Goal: Task Accomplishment & Management: Manage account settings

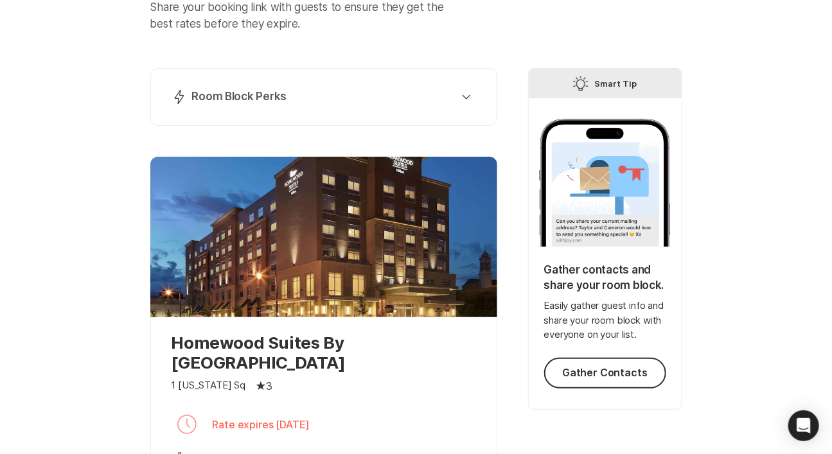
scroll to position [313, 0]
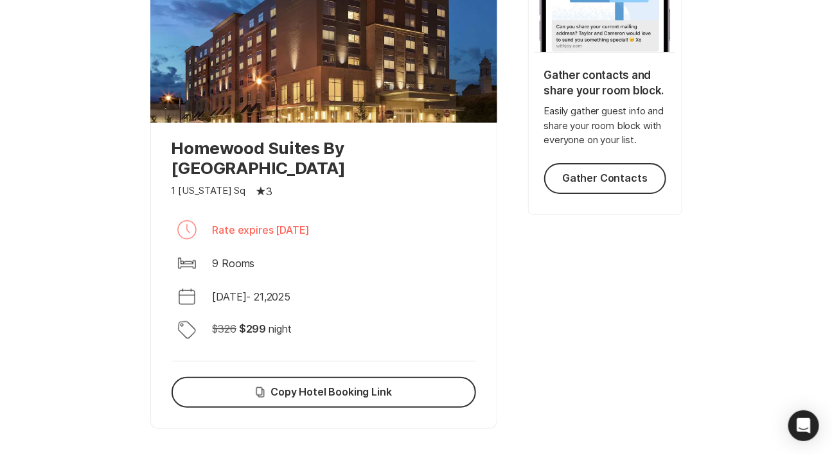
drag, startPoint x: 385, startPoint y: 237, endPoint x: 229, endPoint y: 231, distance: 155.6
click at [229, 231] on div "Clock Rate expires [DATE]" at bounding box center [324, 230] width 305 height 31
drag, startPoint x: 255, startPoint y: 334, endPoint x: 295, endPoint y: 333, distance: 39.8
click at [295, 333] on div "Discount Tag $ 326 $ 299 night" at bounding box center [324, 330] width 305 height 31
click at [292, 329] on p "night" at bounding box center [280, 328] width 23 height 15
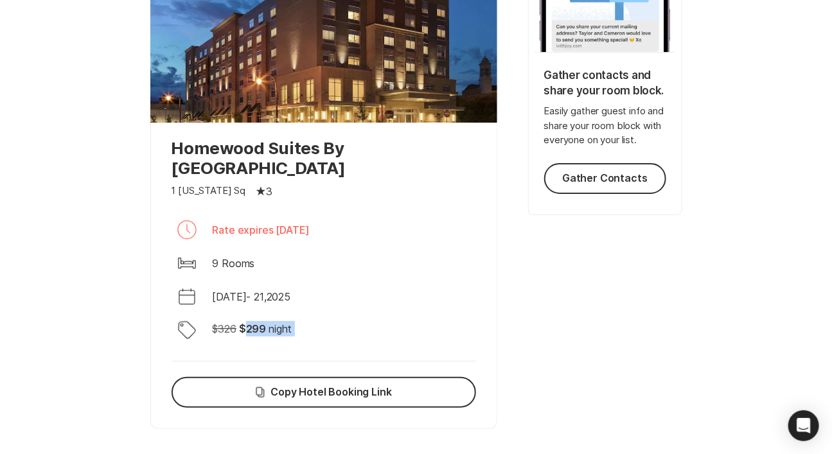
drag, startPoint x: 292, startPoint y: 328, endPoint x: 251, endPoint y: 324, distance: 40.7
click at [251, 325] on div "$ 326 $ 299 night" at bounding box center [253, 330] width 80 height 18
click at [305, 331] on div "Discount Tag $ 326 $ 299 night" at bounding box center [324, 330] width 305 height 31
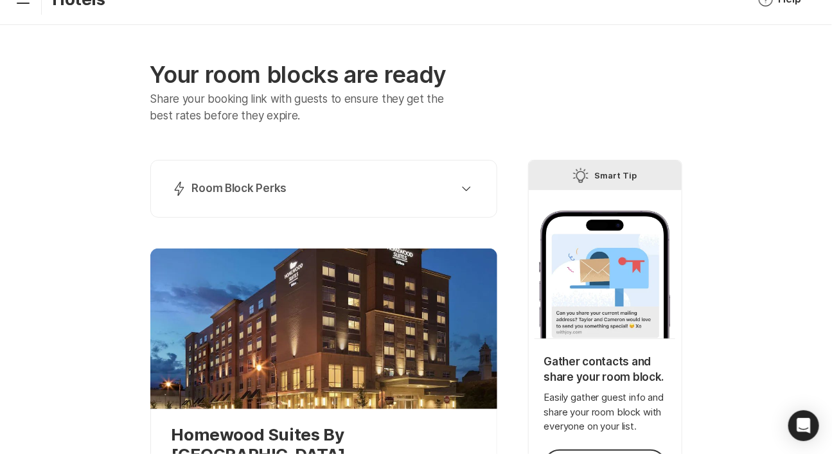
scroll to position [0, 0]
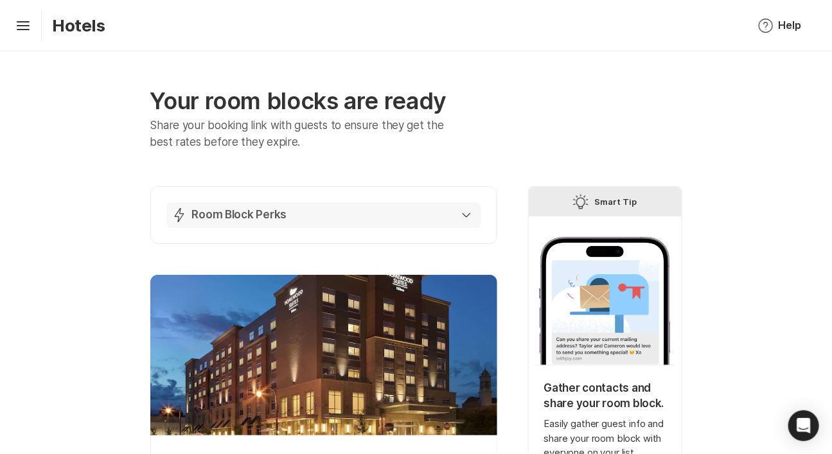
click at [467, 214] on icon "button" at bounding box center [466, 215] width 9 height 5
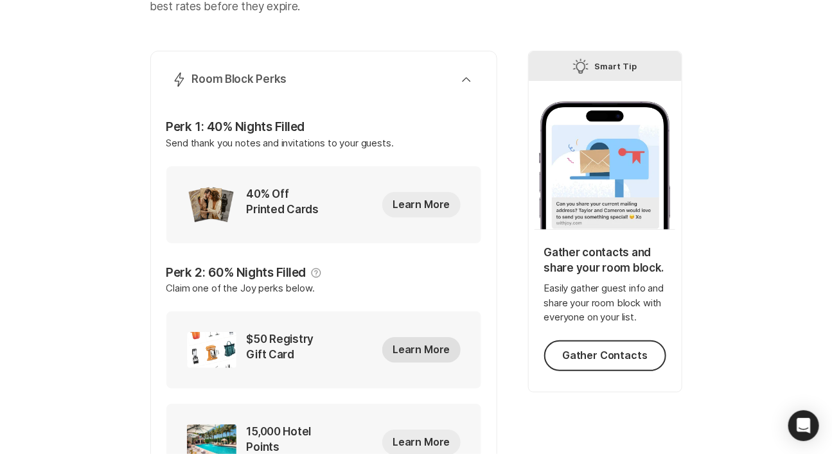
scroll to position [116, 0]
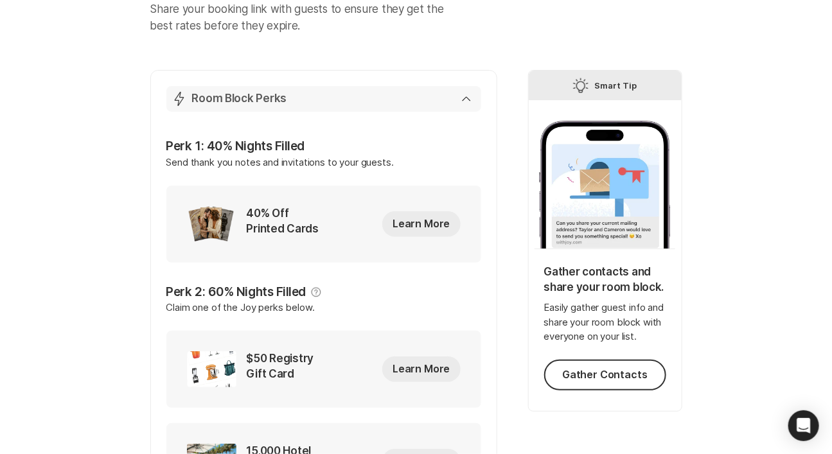
click at [466, 97] on icon "button" at bounding box center [466, 99] width 8 height 4
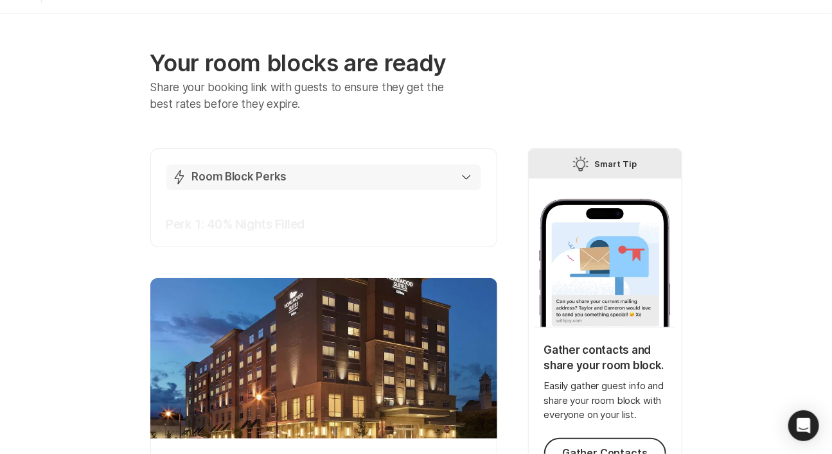
scroll to position [0, 0]
